Goal: Transaction & Acquisition: Purchase product/service

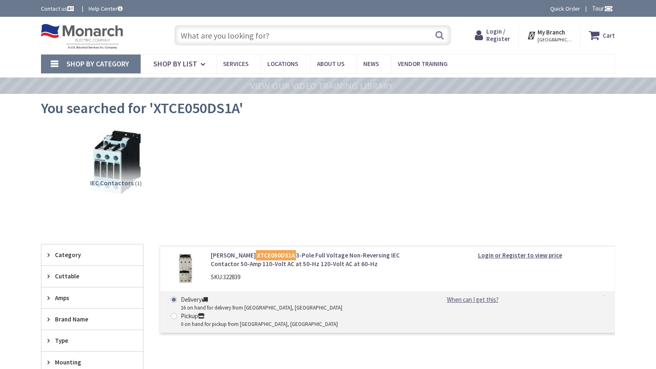
type input "Mule Train Rd, [GEOGRAPHIC_DATA], [GEOGRAPHIC_DATA]"
